Goal: Transaction & Acquisition: Subscribe to service/newsletter

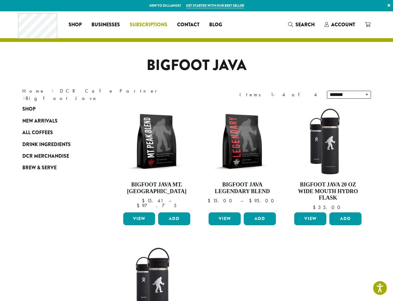
click at [145, 24] on span "Subscriptions" at bounding box center [149, 25] width 38 height 8
